Goal: Book appointment/travel/reservation

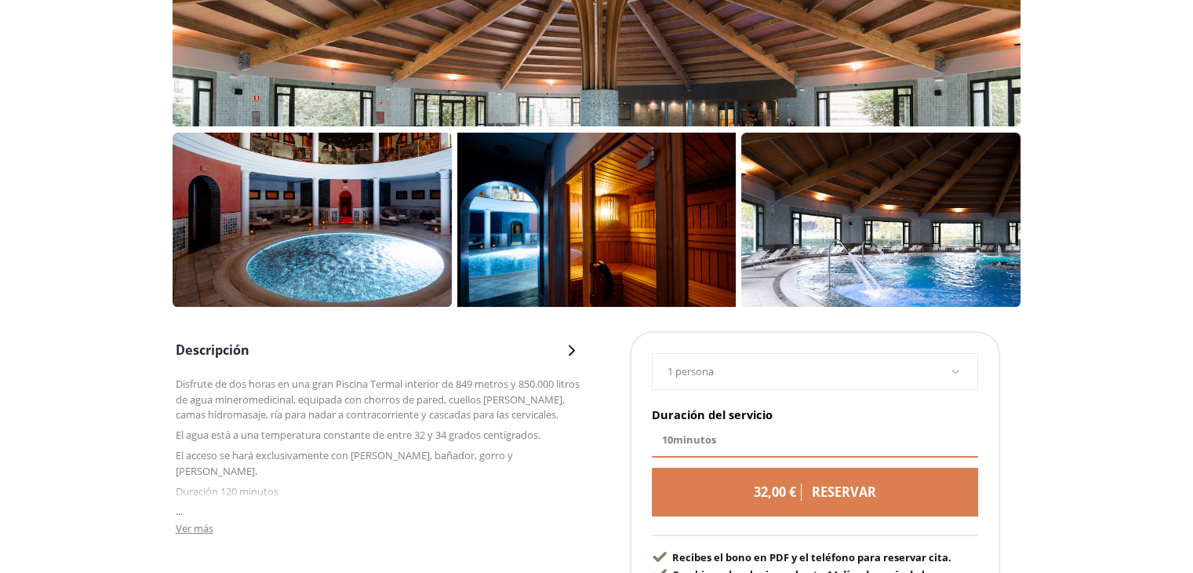
scroll to position [627, 0]
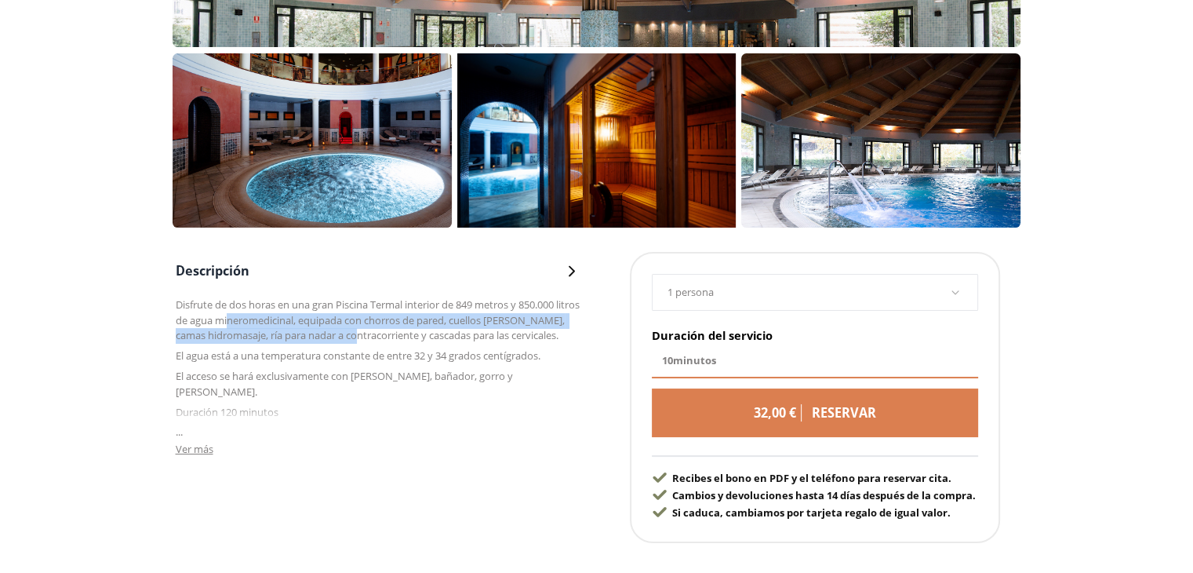
drag, startPoint x: 255, startPoint y: 313, endPoint x: 387, endPoint y: 333, distance: 134.1
click at [387, 333] on p "Disfrute de dos horas en una gran Piscina Termal interior de 849 metros y 850.0…" at bounding box center [379, 320] width 406 height 46
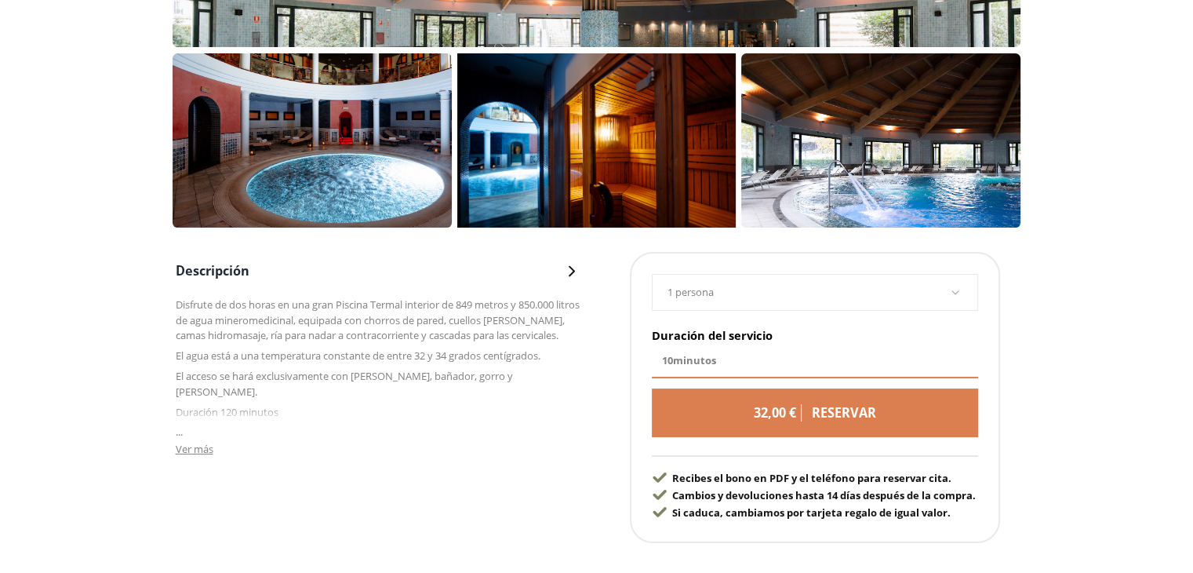
click at [186, 442] on span "Ver más" at bounding box center [195, 449] width 38 height 14
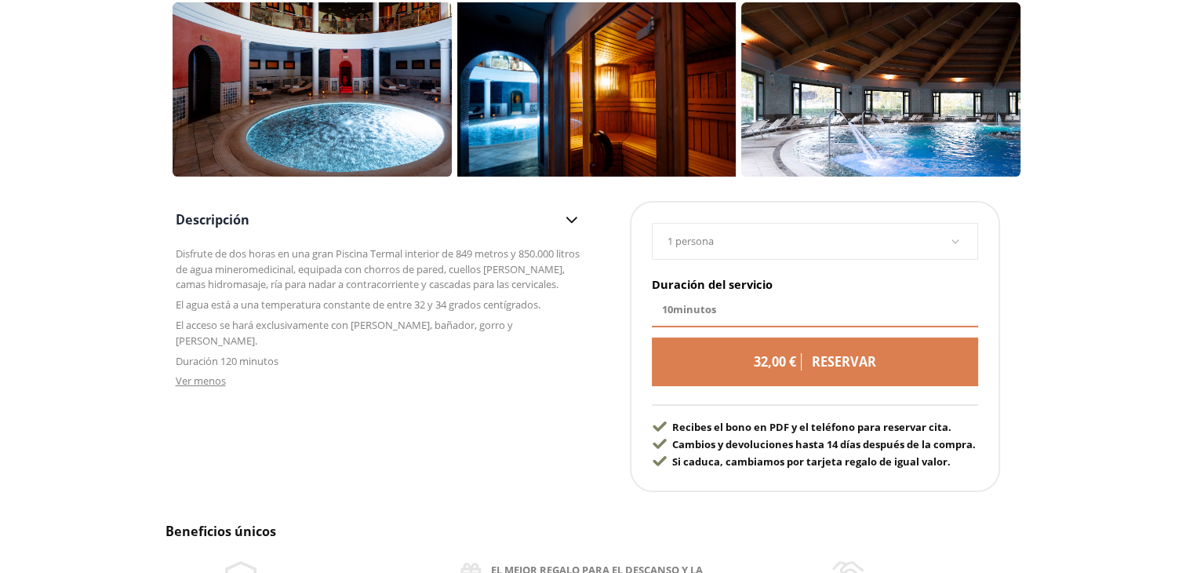
scroll to position [784, 0]
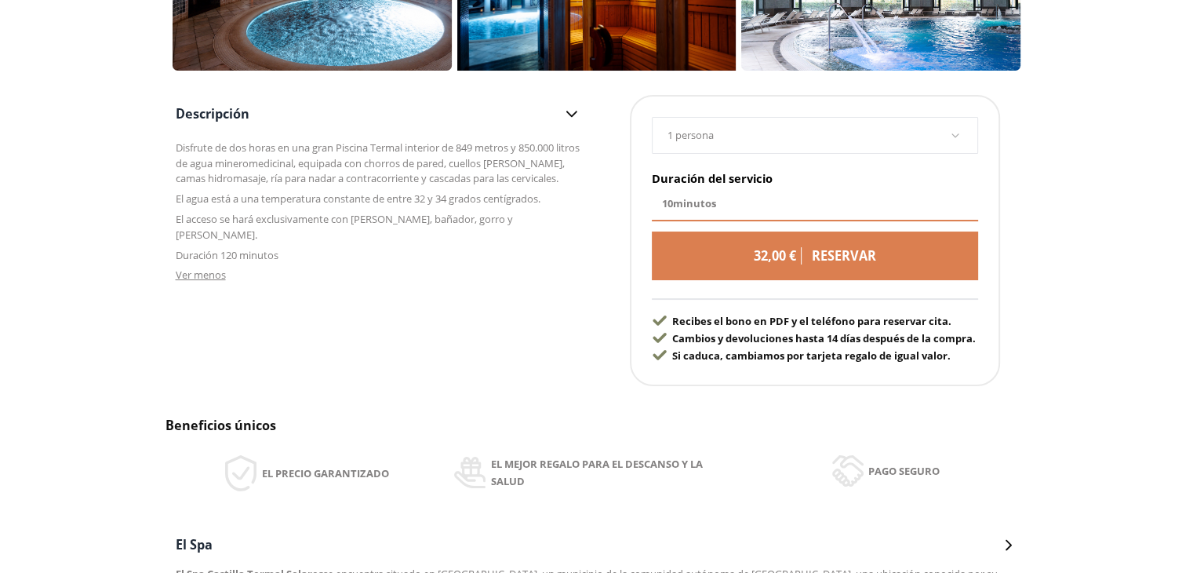
click at [746, 203] on div "10 minutos" at bounding box center [815, 204] width 326 height 35
click at [706, 208] on span "minutos" at bounding box center [694, 203] width 43 height 14
drag, startPoint x: 675, startPoint y: 202, endPoint x: 704, endPoint y: 202, distance: 29.0
click at [703, 202] on div "10 minutos" at bounding box center [815, 204] width 326 height 35
click at [705, 202] on span "minutos" at bounding box center [694, 203] width 43 height 14
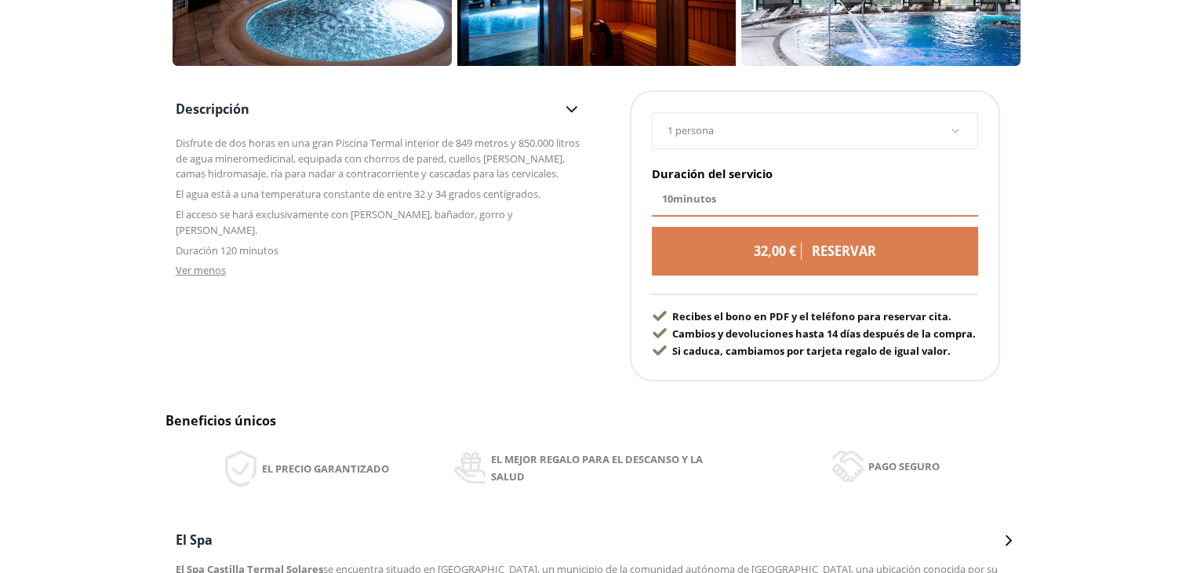
scroll to position [549, 0]
